Goal: Book appointment/travel/reservation

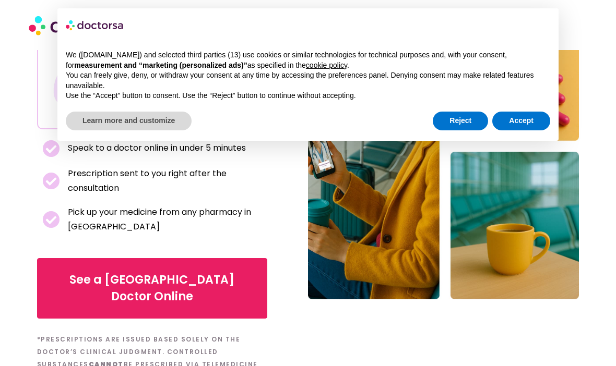
scroll to position [175, 0]
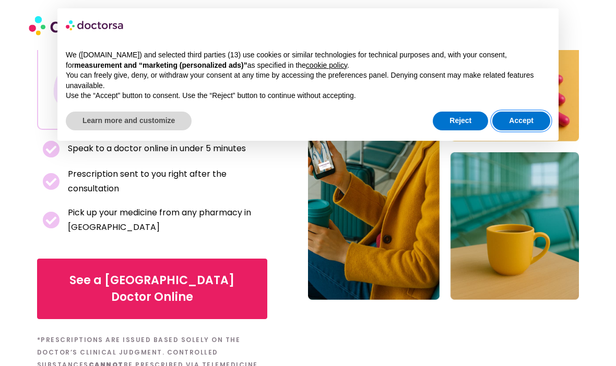
click at [518, 117] on button "Accept" at bounding box center [521, 121] width 58 height 19
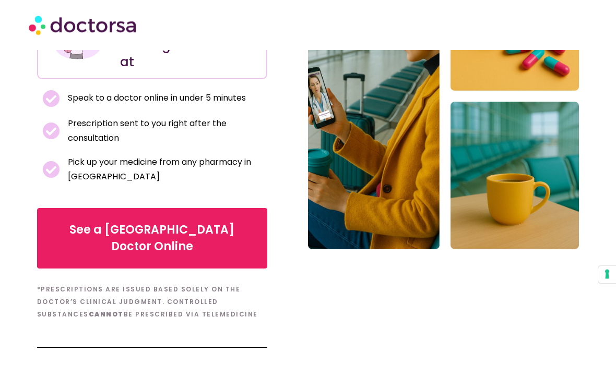
scroll to position [227, 0]
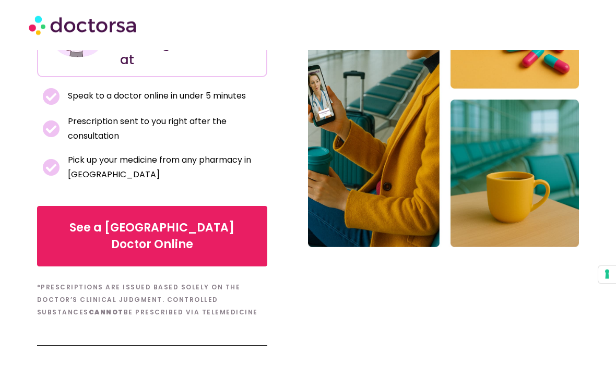
click at [149, 231] on span "See a Alicante Doctor Online" at bounding box center [152, 236] width 198 height 33
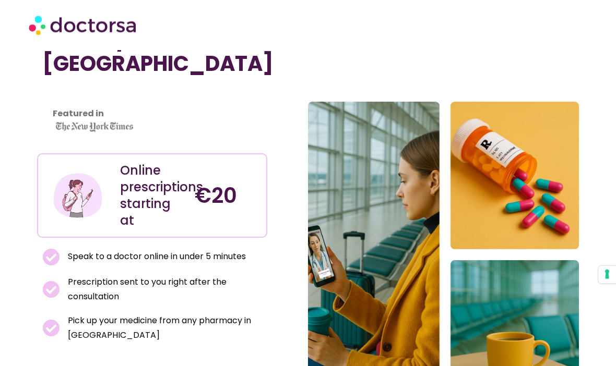
scroll to position [67, 0]
click at [192, 204] on div "€20" at bounding box center [226, 195] width 74 height 77
click at [238, 206] on h4 "€20" at bounding box center [227, 195] width 64 height 25
click at [238, 213] on div "€20" at bounding box center [226, 195] width 74 height 77
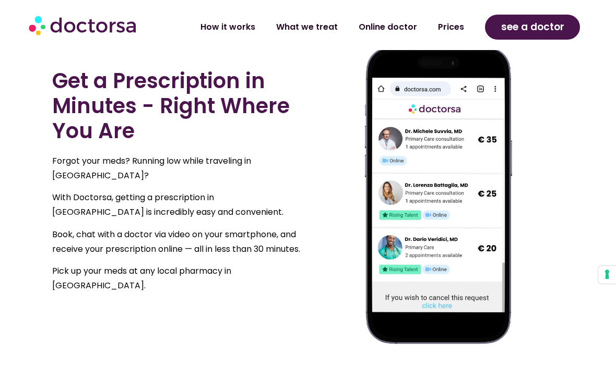
scroll to position [581, 0]
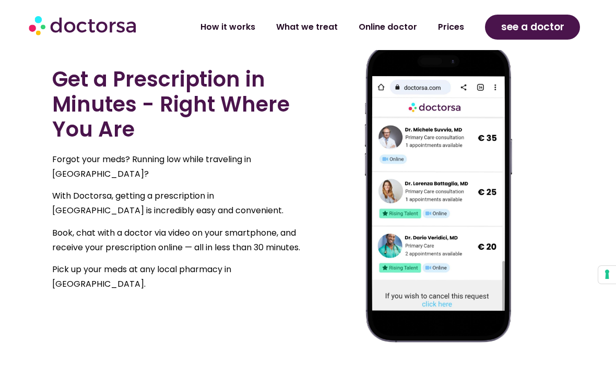
click at [530, 30] on span "see a doctor" at bounding box center [532, 27] width 63 height 17
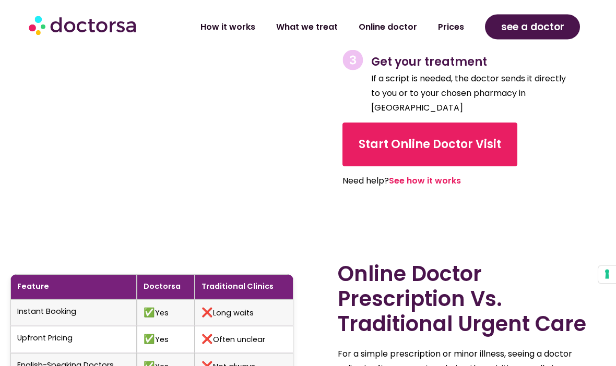
scroll to position [2719, 0]
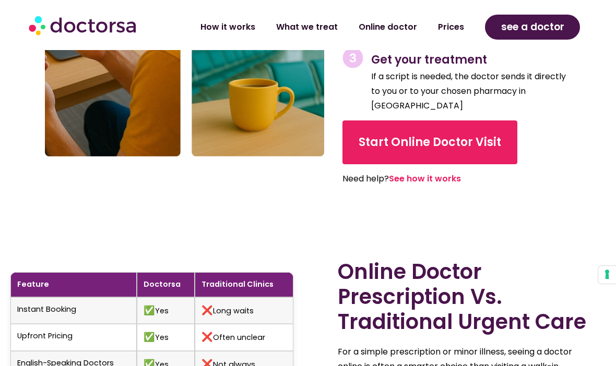
click at [451, 127] on link "Start Online Doctor Visit" at bounding box center [429, 143] width 175 height 44
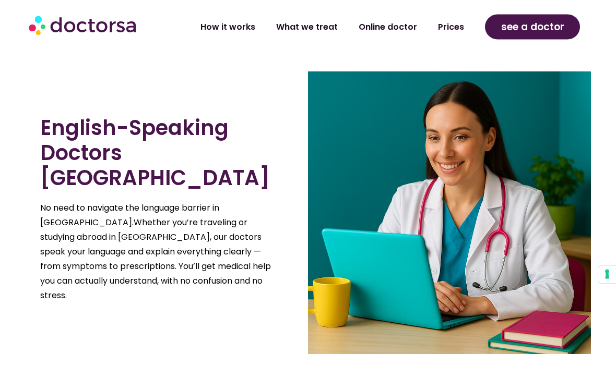
scroll to position [2143, 0]
click at [390, 31] on link "Online doctor" at bounding box center [387, 27] width 79 height 24
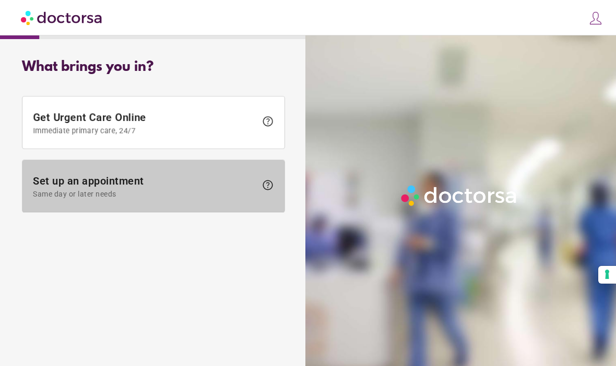
click at [270, 188] on span "help" at bounding box center [267, 185] width 13 height 13
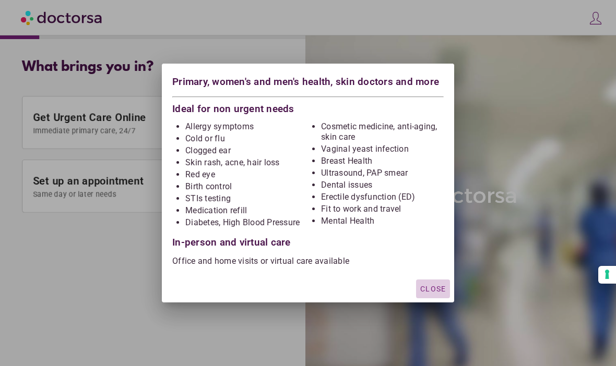
click at [437, 287] on span "Close" at bounding box center [433, 289] width 26 height 8
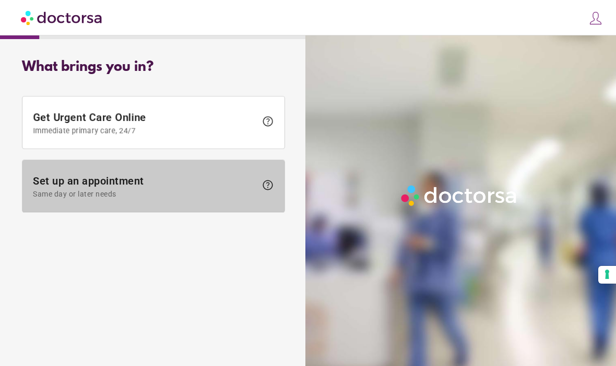
click at [269, 187] on span "help" at bounding box center [267, 185] width 13 height 13
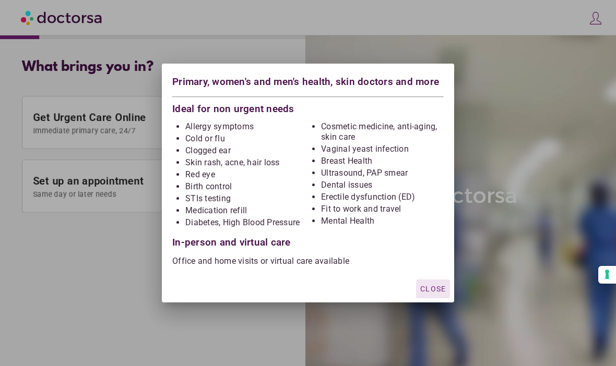
click at [312, 258] on p "Office and home visits or virtual care available" at bounding box center [307, 261] width 271 height 10
click at [229, 210] on li "Medication refill" at bounding box center [246, 211] width 123 height 10
click at [235, 213] on li "Medication refill" at bounding box center [246, 211] width 123 height 10
click at [437, 290] on span "Close" at bounding box center [433, 289] width 26 height 8
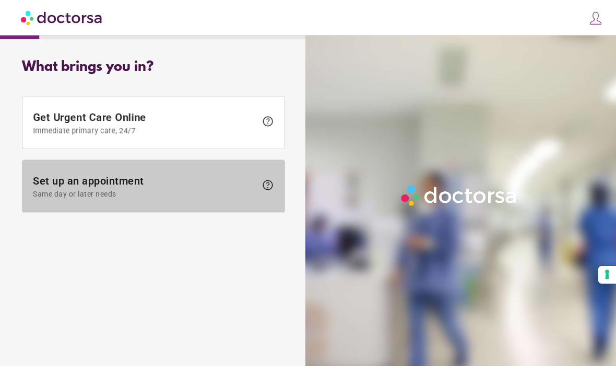
click at [271, 188] on span "help" at bounding box center [267, 185] width 13 height 13
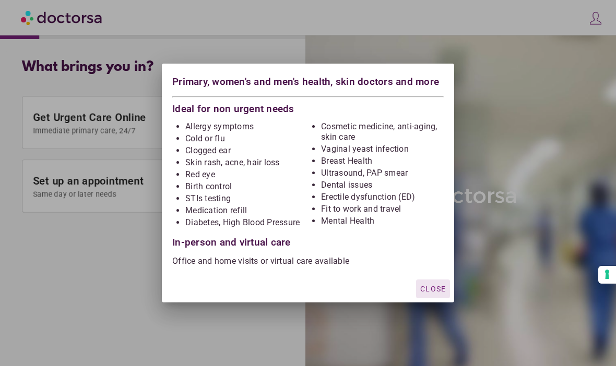
click at [432, 282] on div "button" at bounding box center [433, 289] width 34 height 19
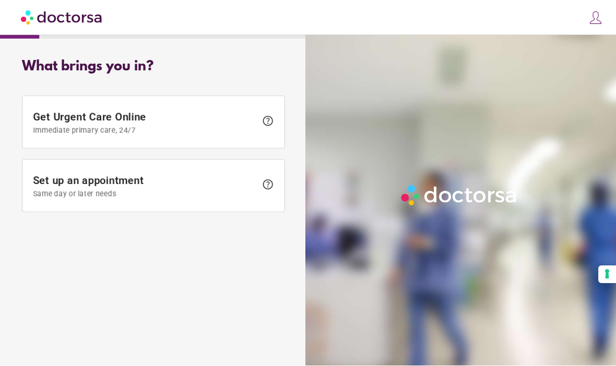
scroll to position [36, 0]
click at [607, 271] on button "Your consent preferences for tracking technologies" at bounding box center [607, 275] width 18 height 18
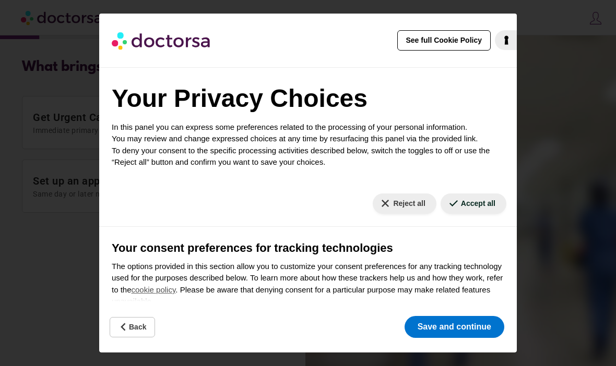
click at [464, 330] on button "Save and continue" at bounding box center [454, 327] width 100 height 22
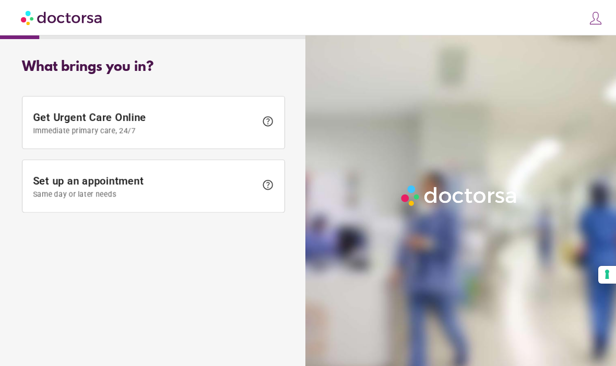
scroll to position [36, 0]
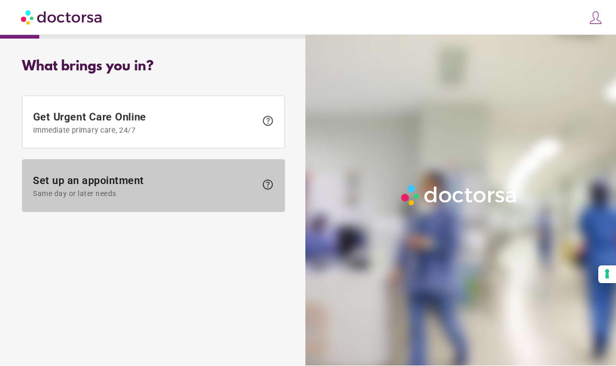
click at [272, 179] on span "help" at bounding box center [267, 185] width 13 height 13
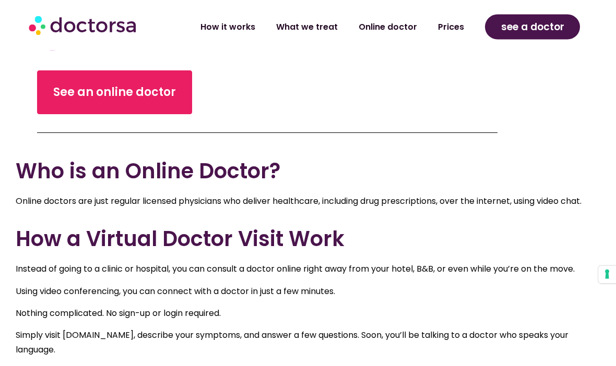
scroll to position [344, 0]
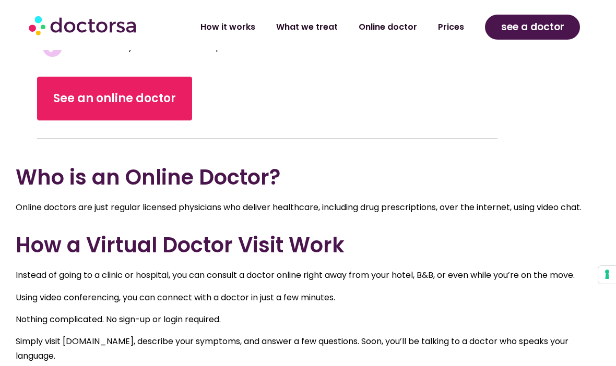
click at [134, 104] on span "See an online doctor" at bounding box center [114, 98] width 123 height 17
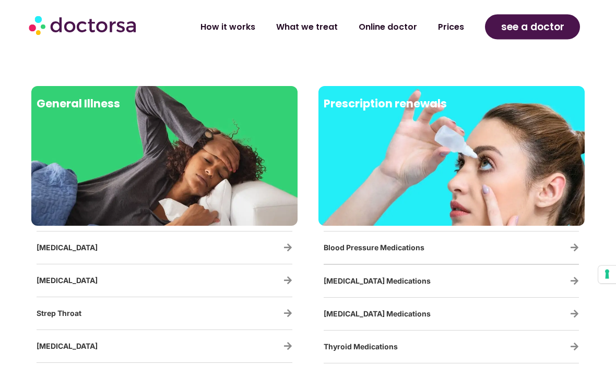
scroll to position [1691, 0]
click at [578, 245] on icon at bounding box center [574, 247] width 9 height 9
click at [571, 249] on icon at bounding box center [574, 247] width 9 height 9
click at [399, 255] on h3 "Blood Pressure Medications" at bounding box center [421, 248] width 194 height 22
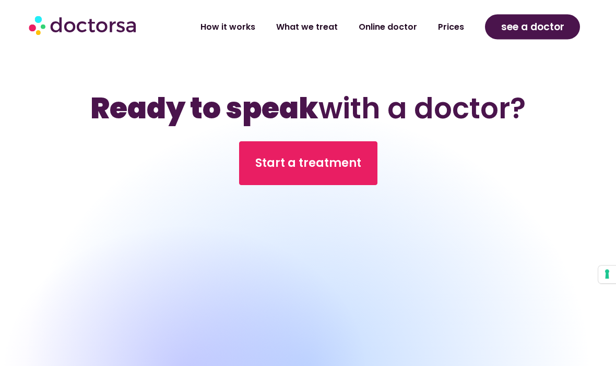
scroll to position [4105, 0]
click at [338, 155] on span "Start a treatment" at bounding box center [308, 163] width 106 height 17
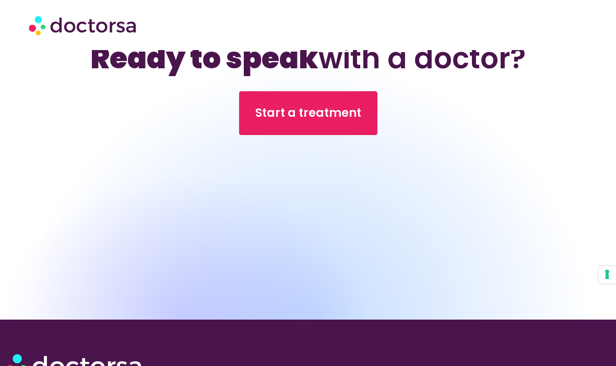
scroll to position [4142, 0]
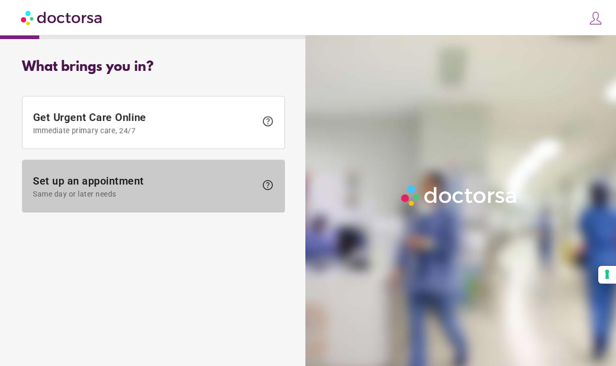
click at [272, 186] on span "help" at bounding box center [267, 185] width 13 height 13
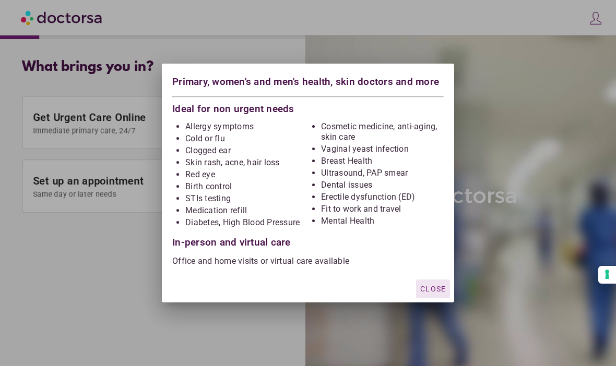
click at [435, 285] on span "Close" at bounding box center [433, 289] width 26 height 8
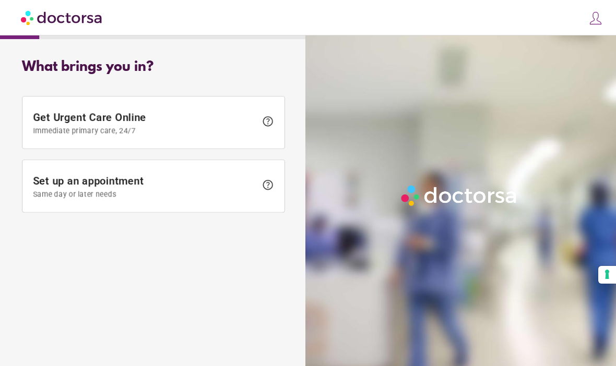
scroll to position [36, 0]
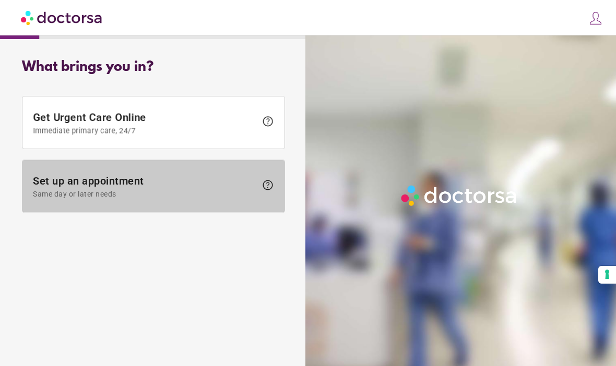
click at [267, 188] on span "help" at bounding box center [267, 185] width 13 height 13
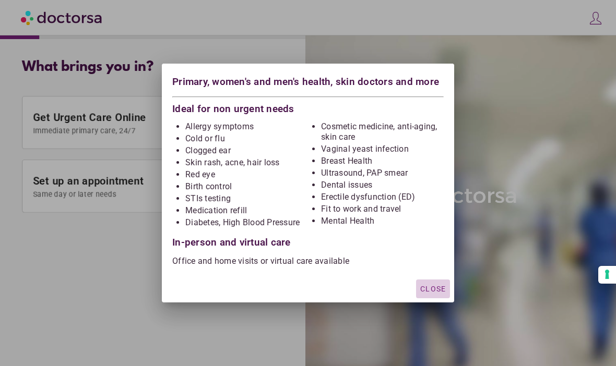
click at [436, 291] on span "Close" at bounding box center [433, 289] width 26 height 8
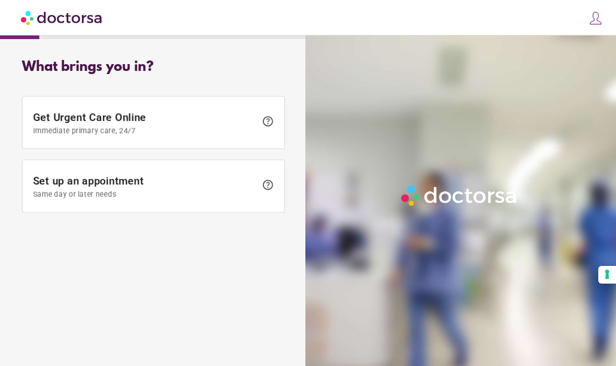
click at [284, 134] on span at bounding box center [153, 123] width 262 height 52
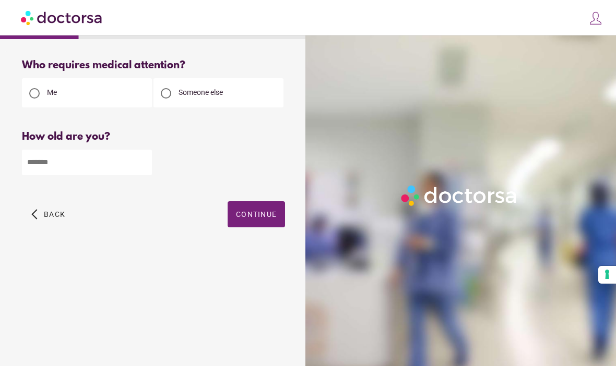
click at [91, 166] on input "number" at bounding box center [87, 163] width 130 height 26
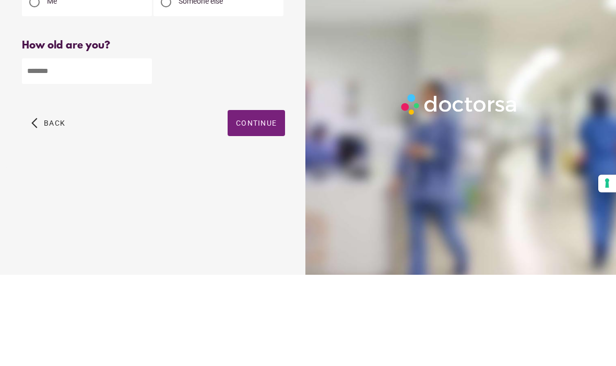
type input "**"
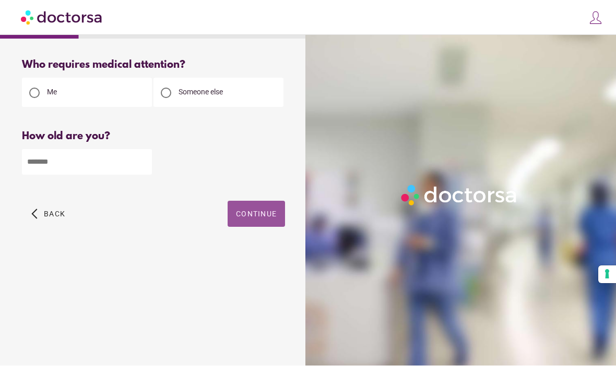
click at [259, 210] on span "Continue" at bounding box center [256, 214] width 41 height 8
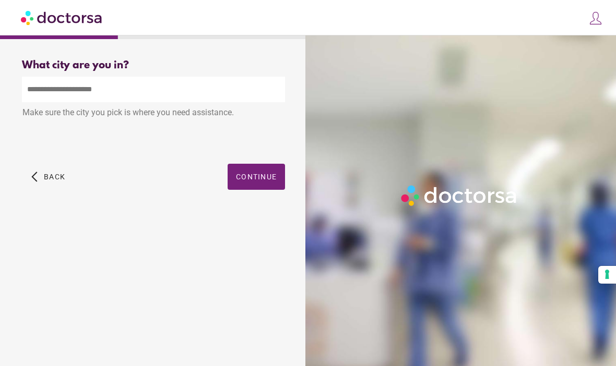
click at [64, 90] on input "text" at bounding box center [153, 90] width 263 height 26
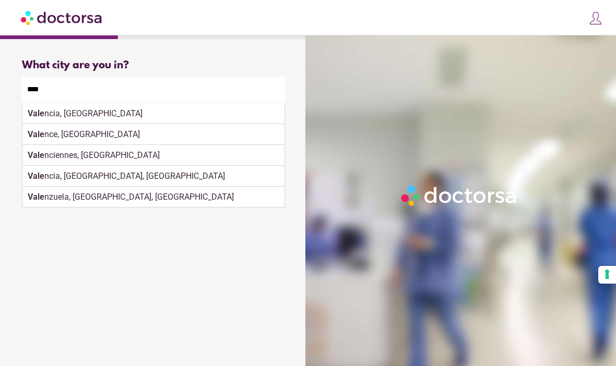
scroll to position [21, 0]
click at [77, 103] on div "Vale ncia, Spain" at bounding box center [153, 113] width 262 height 21
type input "**********"
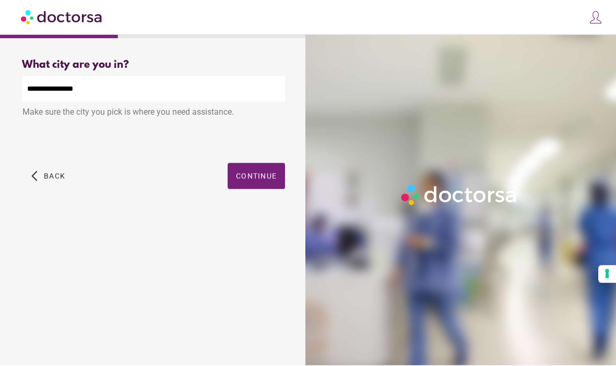
scroll to position [22, 0]
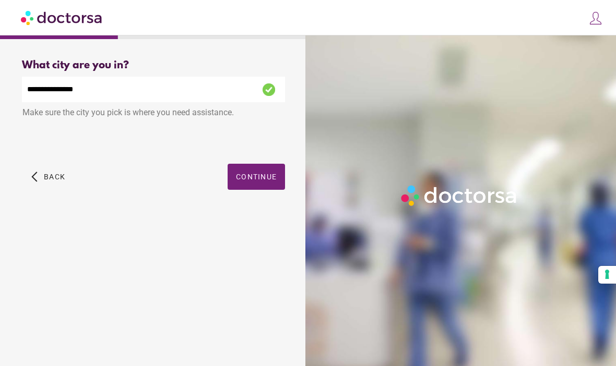
click at [264, 173] on span "Continue" at bounding box center [256, 177] width 41 height 8
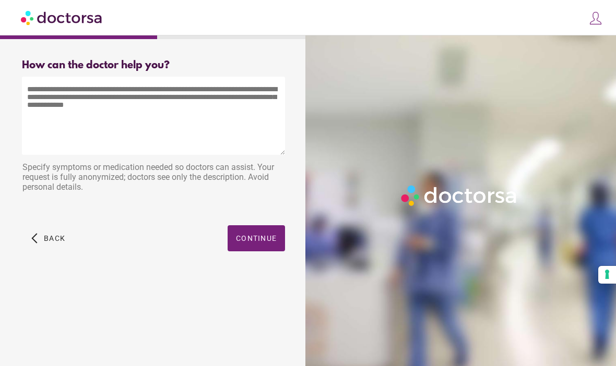
click at [55, 98] on textarea at bounding box center [153, 116] width 263 height 78
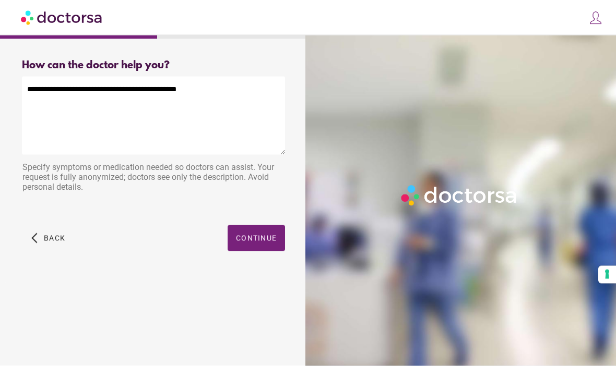
type textarea "**********"
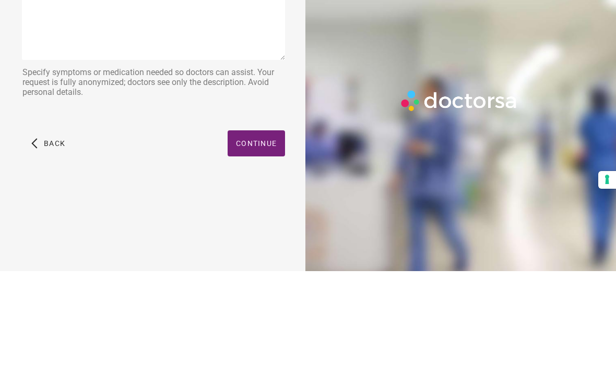
click at [263, 234] on span "Continue" at bounding box center [256, 238] width 41 height 8
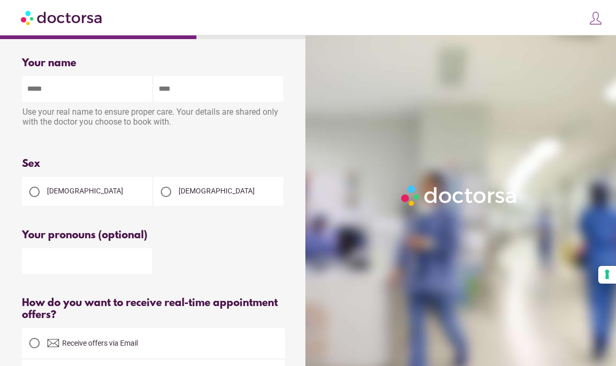
scroll to position [0, 0]
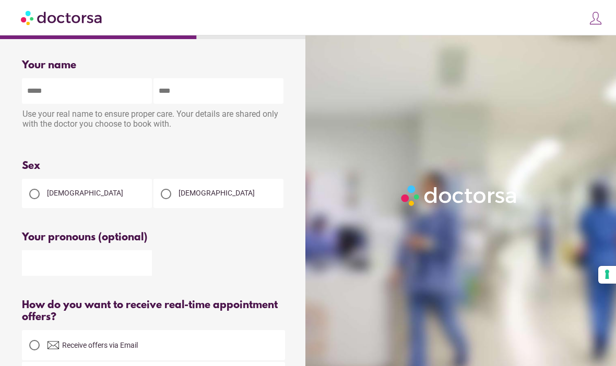
click at [67, 91] on input "text" at bounding box center [87, 91] width 130 height 26
type input "******"
click at [191, 85] on input "text" at bounding box center [218, 91] width 130 height 26
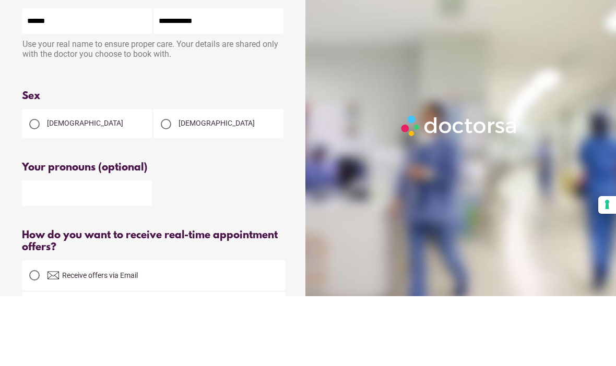
type input "**********"
click at [41, 184] on div at bounding box center [34, 194] width 21 height 21
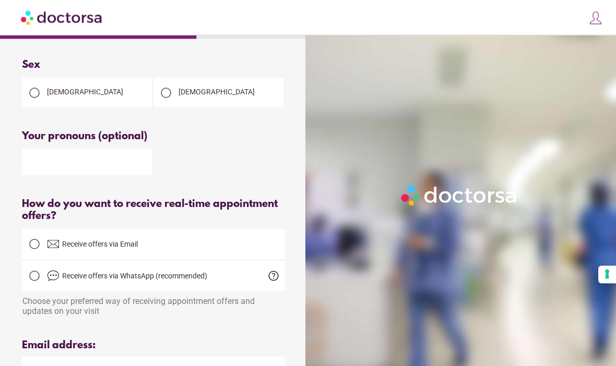
scroll to position [101, 0]
click at [70, 170] on input "text" at bounding box center [87, 162] width 130 height 26
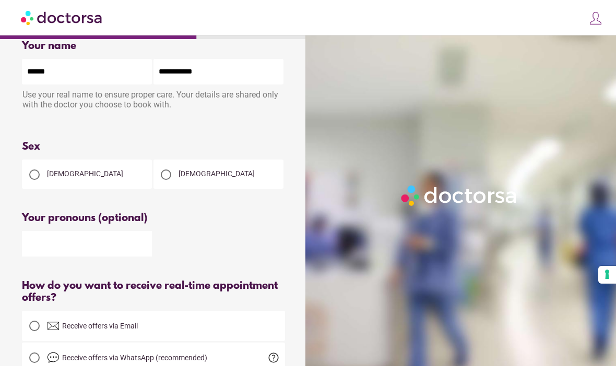
scroll to position [0, 0]
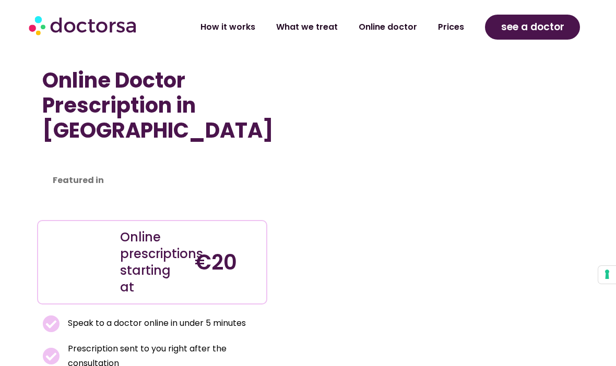
scroll to position [2143, 0]
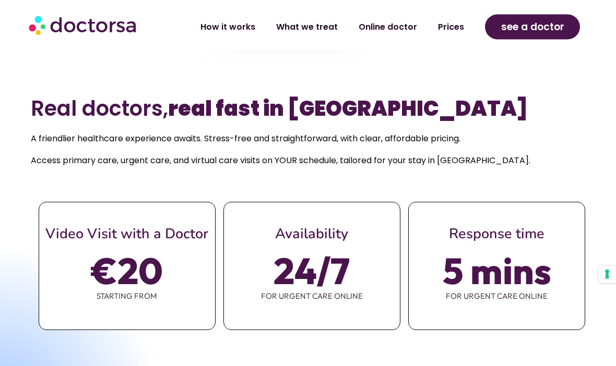
scroll to position [331, 0]
click at [135, 285] on span "€20" at bounding box center [126, 270] width 71 height 29
click at [145, 285] on span "€20" at bounding box center [126, 270] width 71 height 29
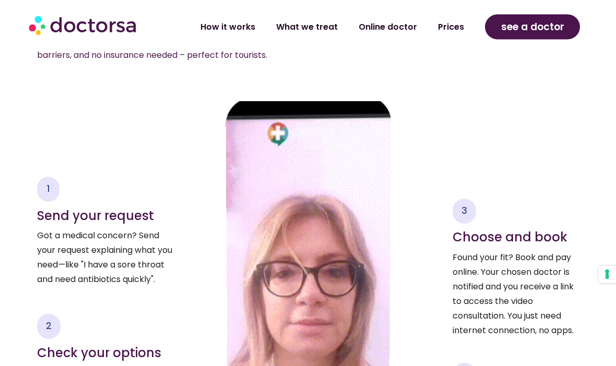
scroll to position [1262, 0]
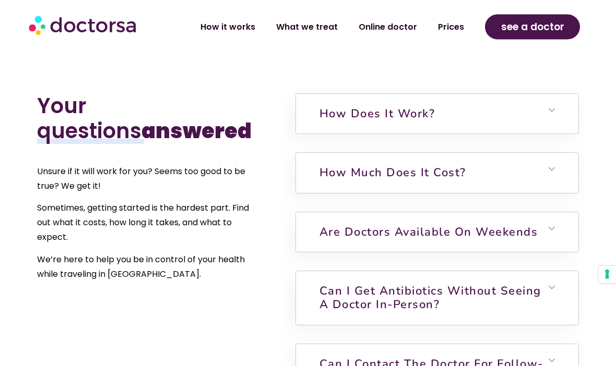
click at [552, 185] on h6 "How much does it cost?" at bounding box center [437, 173] width 282 height 40
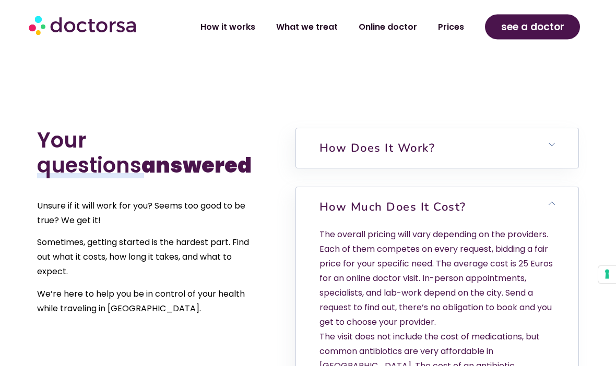
scroll to position [2132, 0]
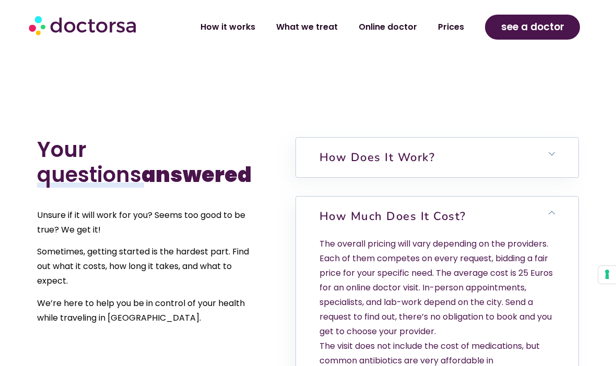
click at [538, 34] on span "see a doctor" at bounding box center [532, 27] width 63 height 17
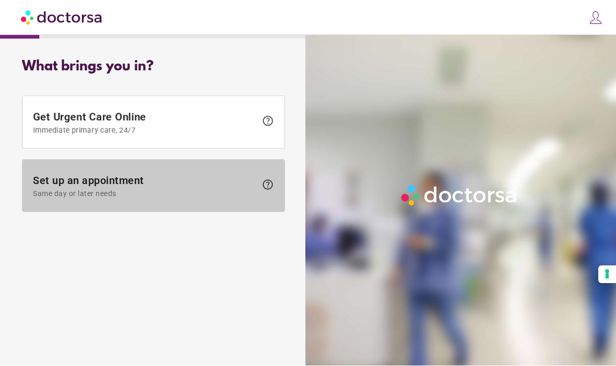
click at [138, 190] on span "Same day or later needs" at bounding box center [144, 194] width 223 height 8
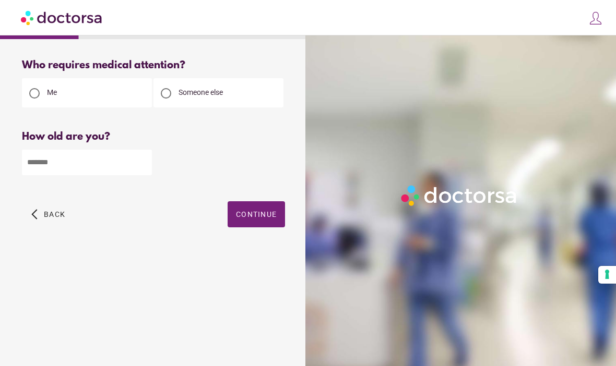
click at [88, 160] on input "number" at bounding box center [87, 163] width 130 height 26
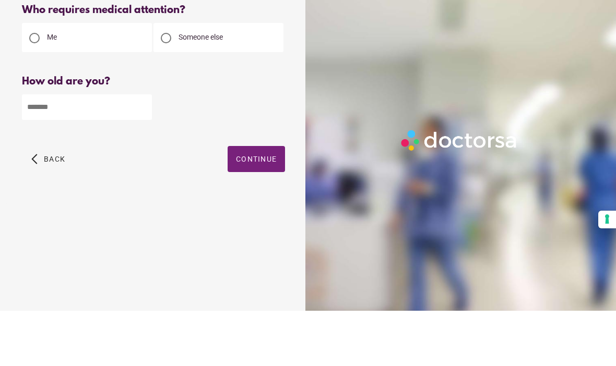
type input "**"
click at [257, 210] on span "Continue" at bounding box center [256, 214] width 41 height 8
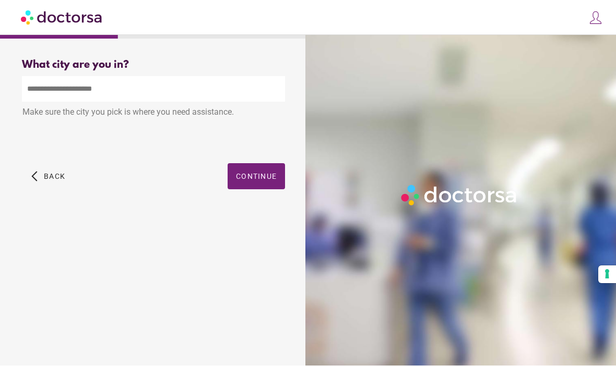
click at [79, 77] on input "text" at bounding box center [153, 90] width 263 height 26
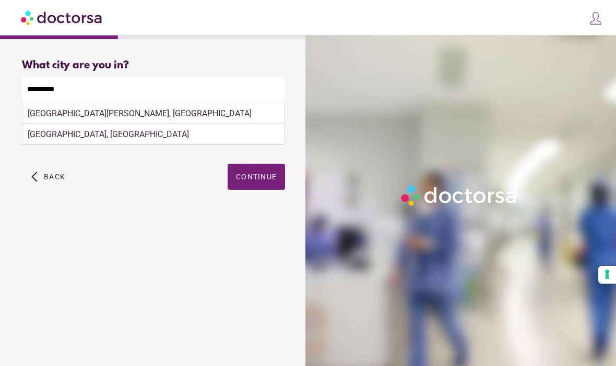
click at [75, 103] on div "La Zenia, Spain" at bounding box center [153, 113] width 262 height 21
type input "**********"
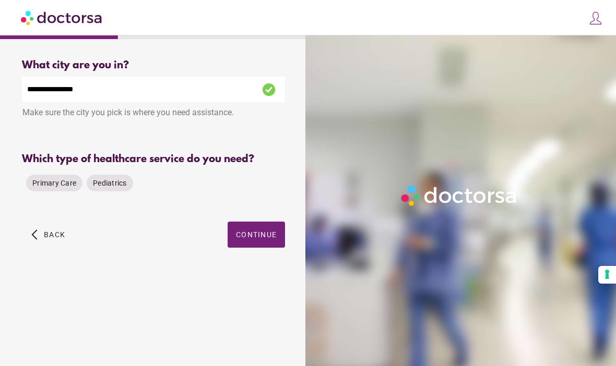
click at [62, 179] on span "Primary Care" at bounding box center [54, 183] width 44 height 8
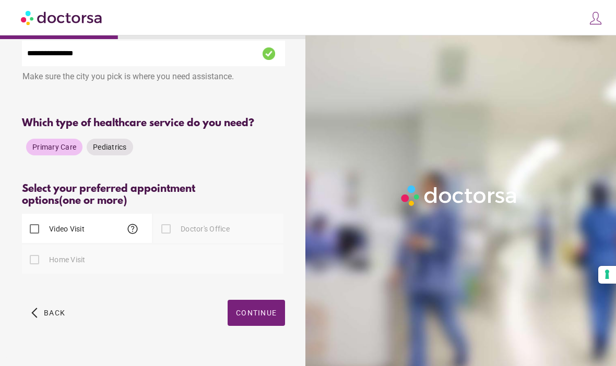
click at [266, 315] on span "Continue" at bounding box center [256, 313] width 41 height 8
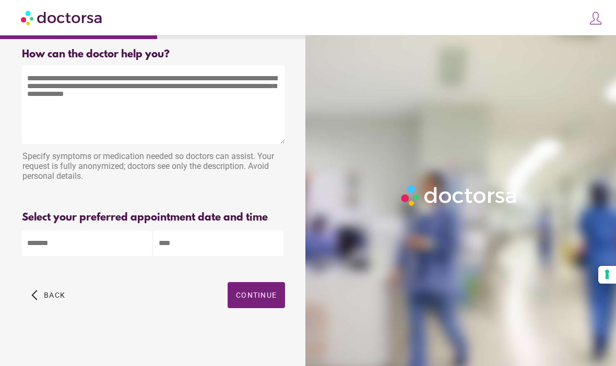
scroll to position [0, 0]
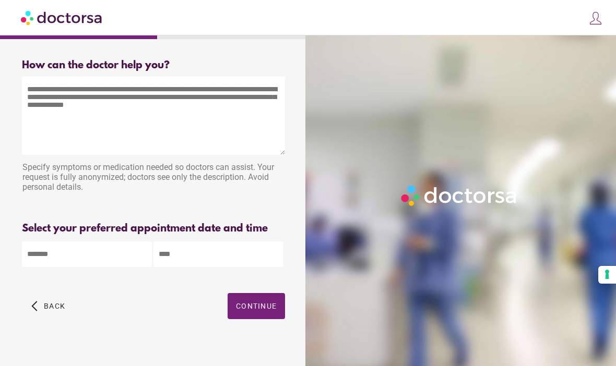
click at [59, 105] on textarea at bounding box center [153, 116] width 263 height 78
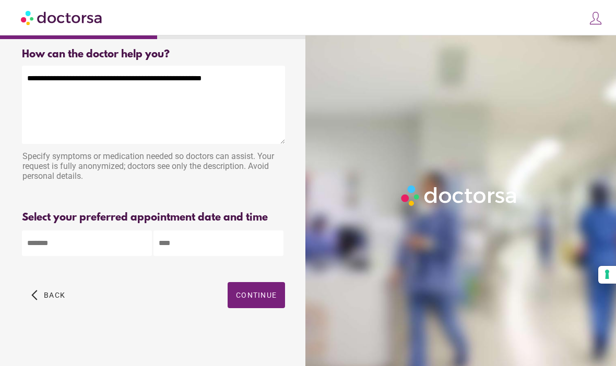
type textarea "**********"
click at [86, 216] on body "**********" at bounding box center [308, 177] width 616 height 377
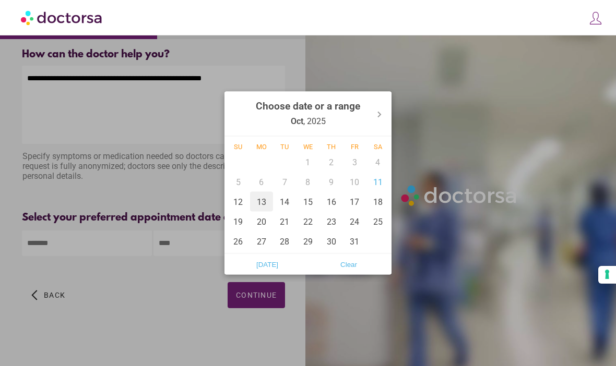
click at [263, 202] on div "13" at bounding box center [261, 202] width 23 height 20
type input "******"
click at [290, 305] on div at bounding box center [308, 183] width 616 height 366
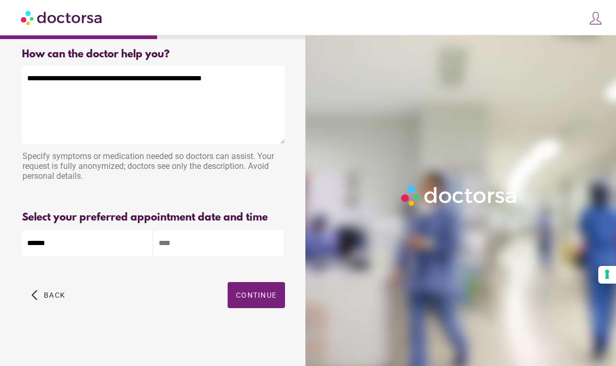
click at [219, 231] on input "text" at bounding box center [218, 244] width 130 height 26
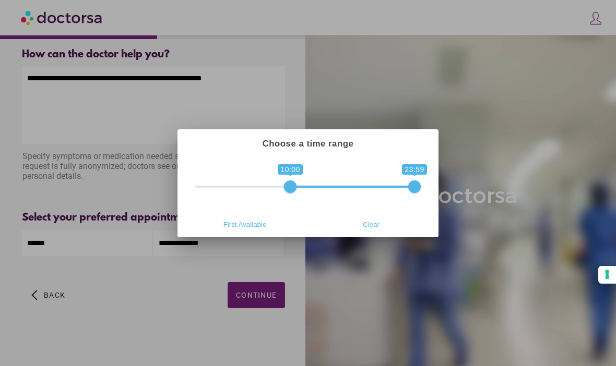
click at [261, 268] on div at bounding box center [308, 183] width 616 height 366
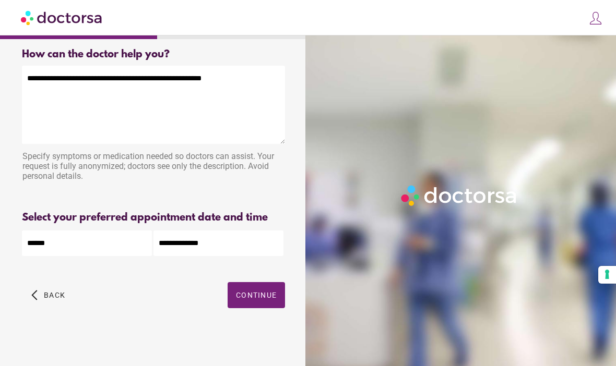
click at [218, 231] on input "**********" at bounding box center [218, 244] width 130 height 26
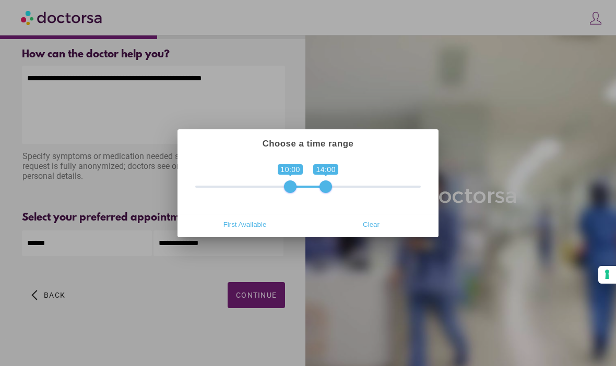
click at [261, 272] on div at bounding box center [308, 183] width 616 height 366
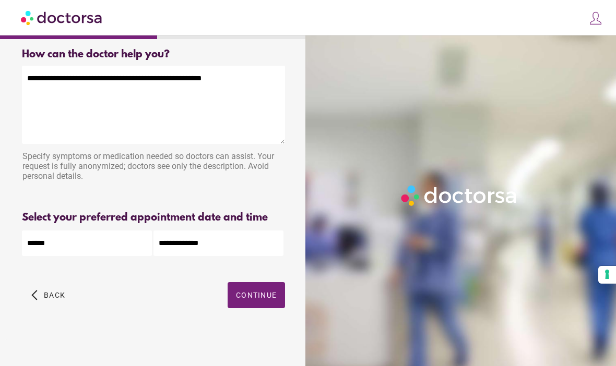
click at [244, 231] on input "**********" at bounding box center [218, 244] width 130 height 26
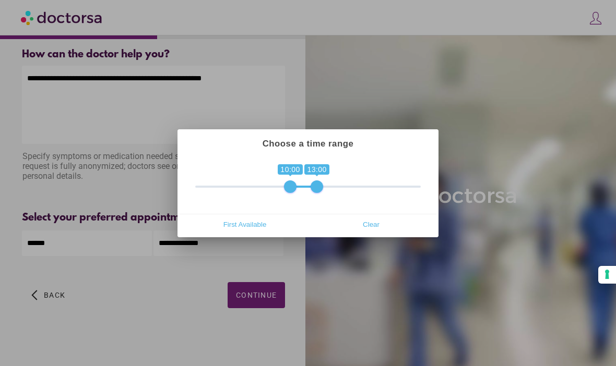
type input "**********"
click at [263, 273] on div at bounding box center [308, 183] width 616 height 366
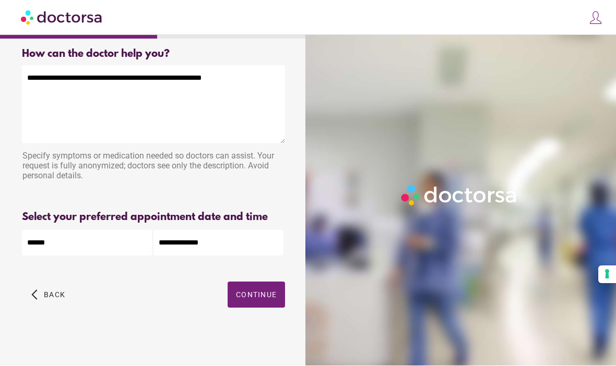
click at [260, 282] on span "button" at bounding box center [256, 295] width 57 height 26
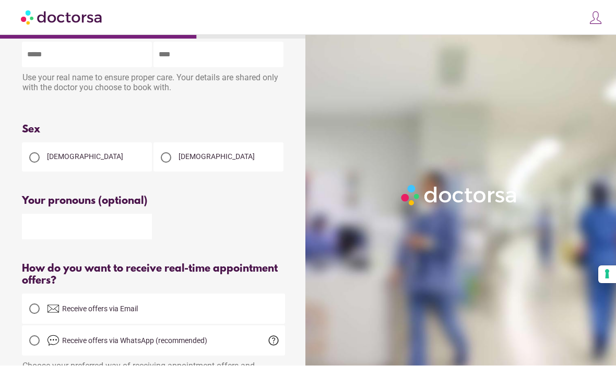
scroll to position [0, 0]
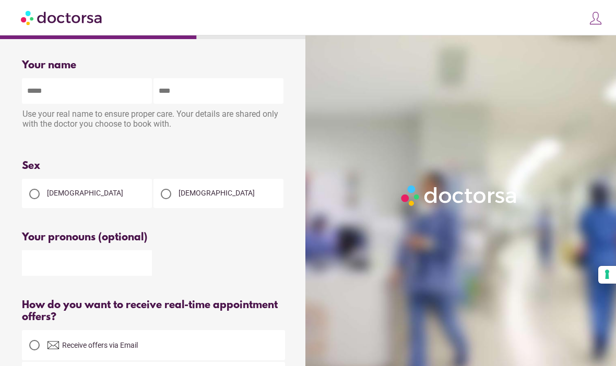
click at [63, 92] on input "text" at bounding box center [87, 91] width 130 height 26
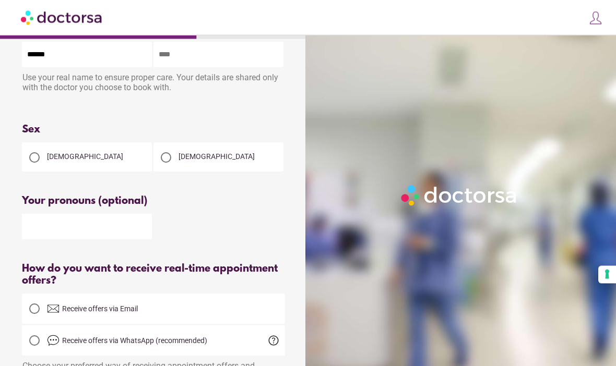
type input "******"
click at [207, 52] on input "text" at bounding box center [218, 55] width 130 height 26
type input "**********"
click at [43, 158] on div at bounding box center [34, 157] width 21 height 21
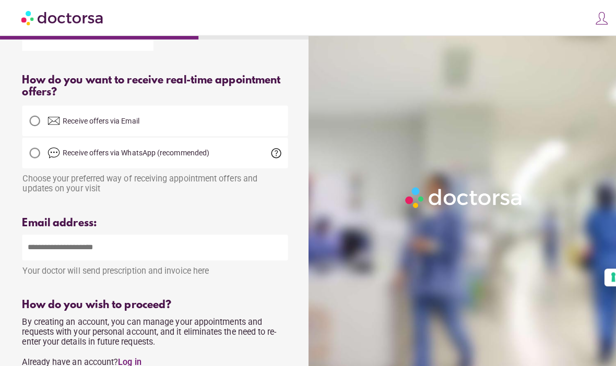
scroll to position [226, 0]
click at [54, 252] on input "email" at bounding box center [153, 245] width 263 height 26
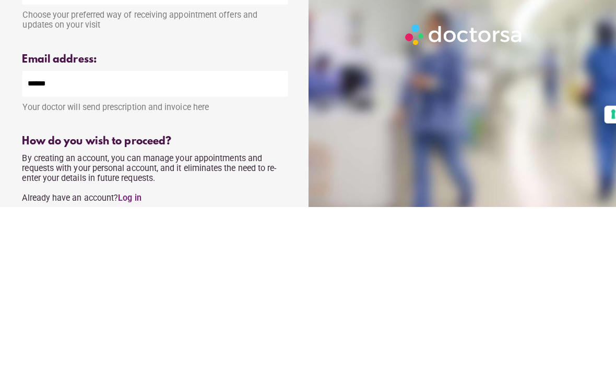
type input "**********"
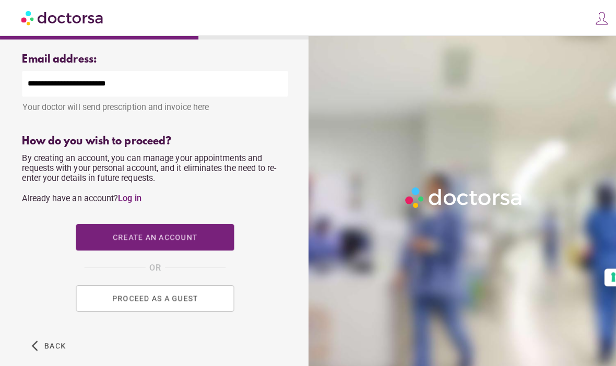
click at [149, 300] on span "PROCEED AS A GUEST" at bounding box center [153, 296] width 85 height 8
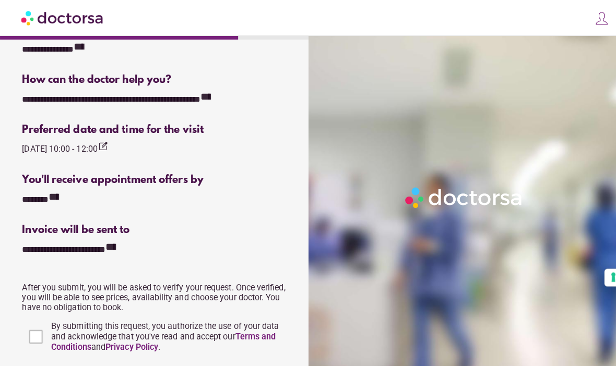
scroll to position [272, 0]
click at [234, 104] on div "**********" at bounding box center [136, 97] width 228 height 14
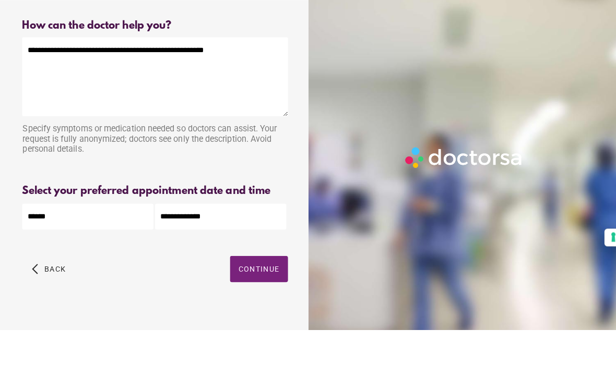
scroll to position [35, 0]
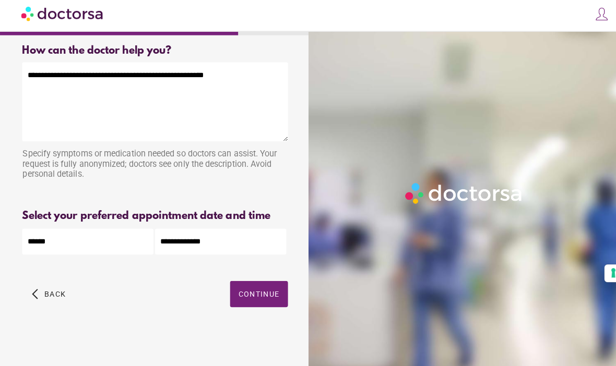
click at [228, 66] on textarea "**********" at bounding box center [153, 105] width 263 height 78
click at [140, 66] on textarea "**********" at bounding box center [153, 105] width 263 height 78
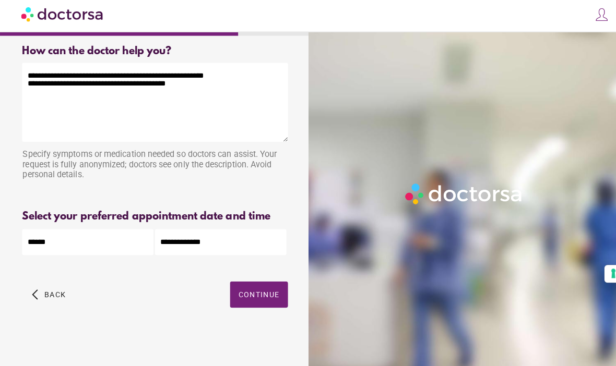
click at [260, 291] on span "Continue" at bounding box center [256, 295] width 41 height 8
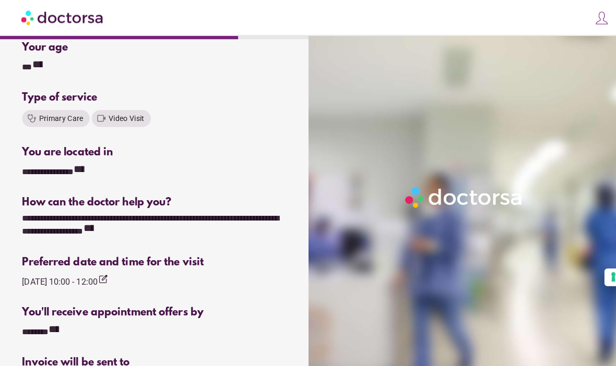
scroll to position [150, 0]
click at [93, 229] on icon "**********" at bounding box center [87, 226] width 10 height 10
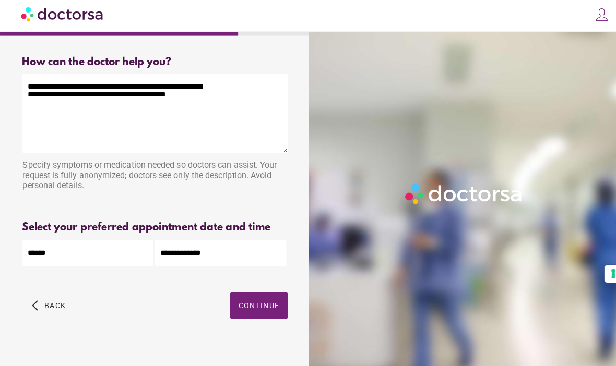
scroll to position [3, 0]
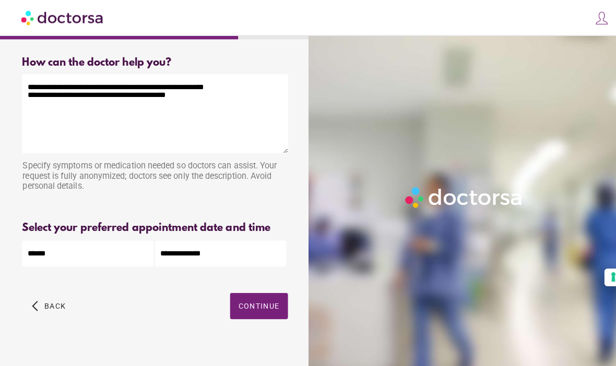
click at [161, 97] on textarea "**********" at bounding box center [153, 113] width 263 height 78
type textarea "**********"
click at [260, 304] on span "Continue" at bounding box center [256, 303] width 41 height 8
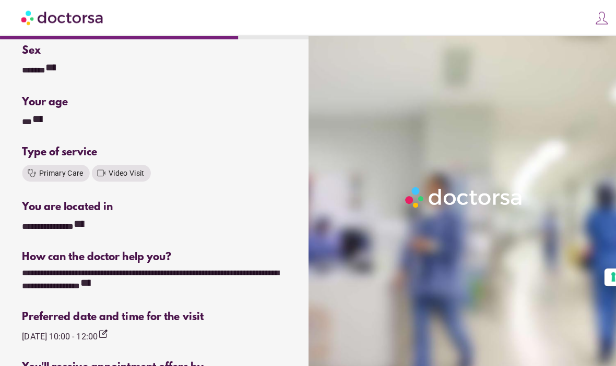
scroll to position [97, 0]
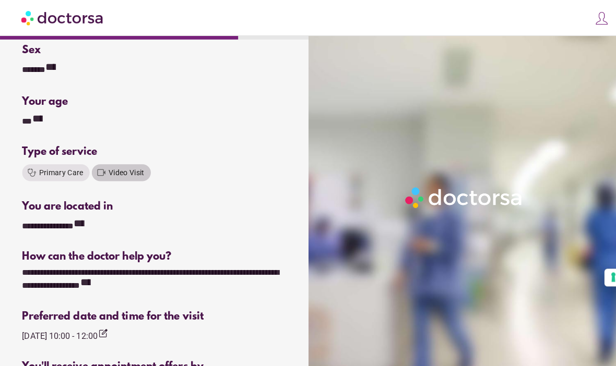
click at [129, 173] on span "Video Visit" at bounding box center [125, 171] width 35 height 8
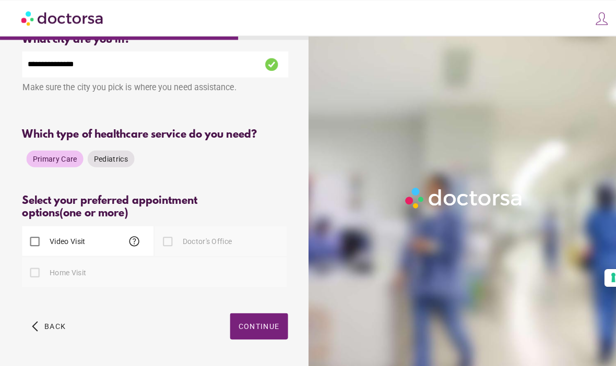
scroll to position [26, 0]
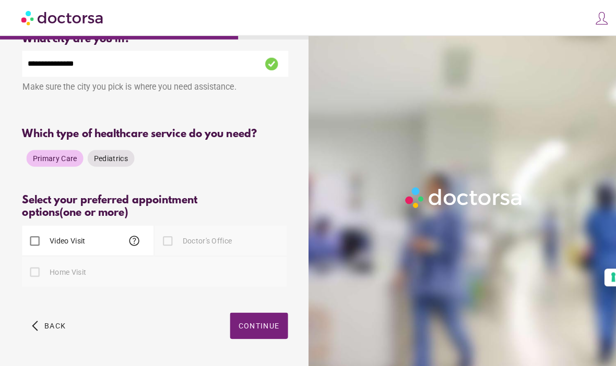
click at [259, 327] on span "Continue" at bounding box center [256, 323] width 41 height 8
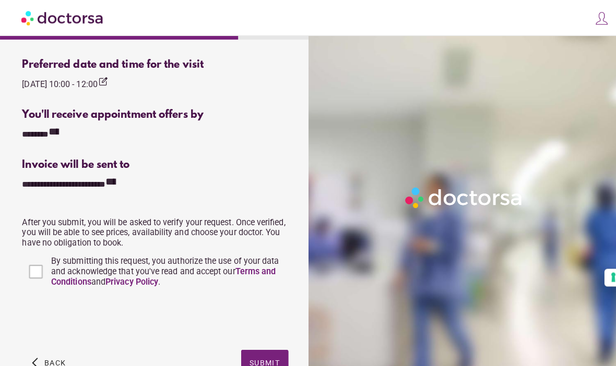
scroll to position [383, 0]
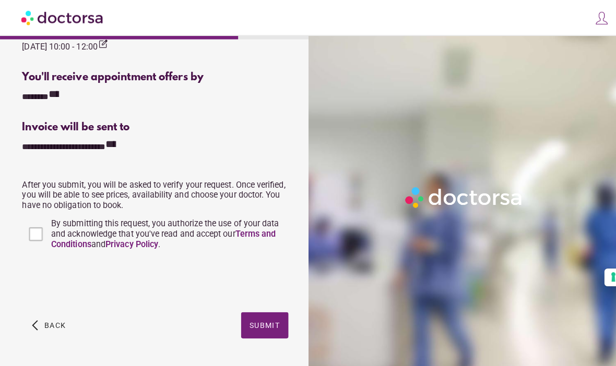
click at [265, 320] on span "button" at bounding box center [261, 322] width 47 height 26
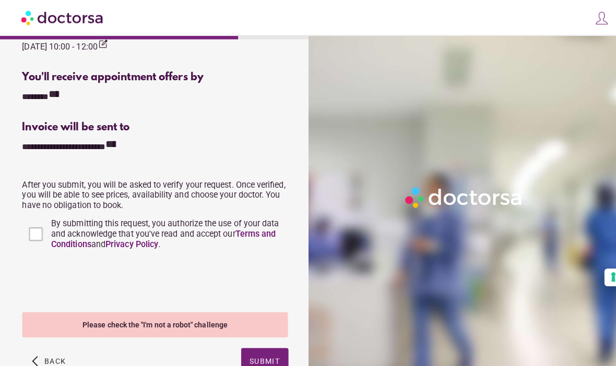
click at [257, 350] on span "button" at bounding box center [261, 358] width 47 height 26
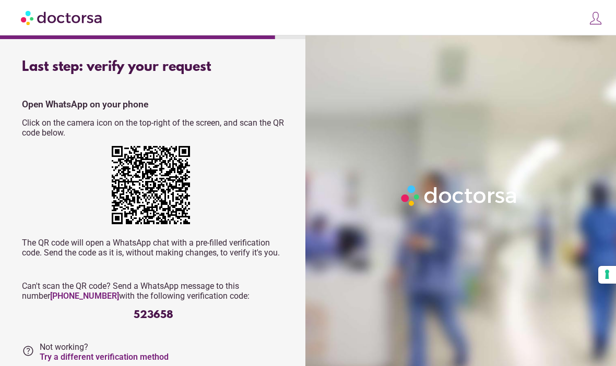
click at [611, 345] on div at bounding box center [462, 218] width 314 height 366
